Goal: Task Accomplishment & Management: Manage account settings

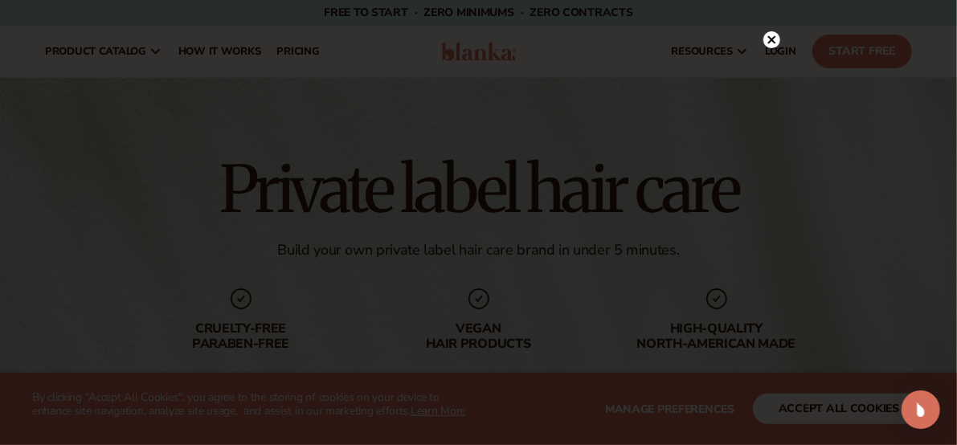
click at [765, 22] on div at bounding box center [478, 222] width 957 height 445
click at [765, 33] on icon at bounding box center [771, 39] width 17 height 17
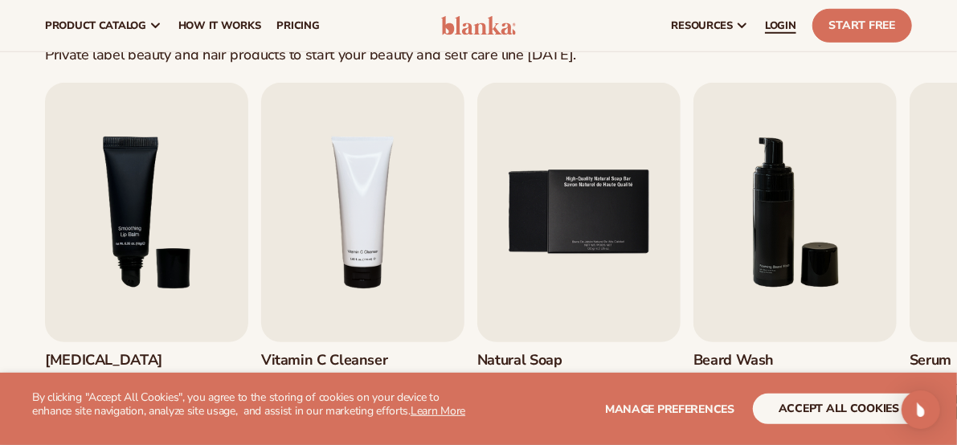
click at [784, 22] on span "LOGIN" at bounding box center [780, 25] width 31 height 13
